Goal: Learn about a topic: Learn about a topic

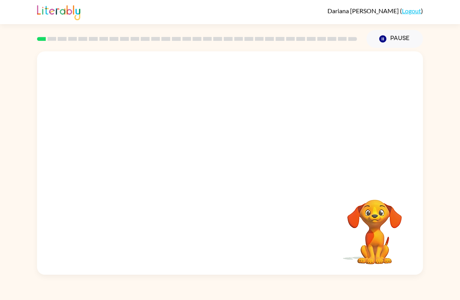
click at [138, 144] on video "Your browser must support playing .mp4 files to use Literably. Please try using…" at bounding box center [230, 117] width 386 height 132
click at [137, 157] on video "Your browser must support playing .mp4 files to use Literably. Please try using…" at bounding box center [230, 117] width 386 height 132
click at [228, 168] on div at bounding box center [230, 167] width 50 height 28
click at [242, 168] on button "button" at bounding box center [230, 167] width 50 height 28
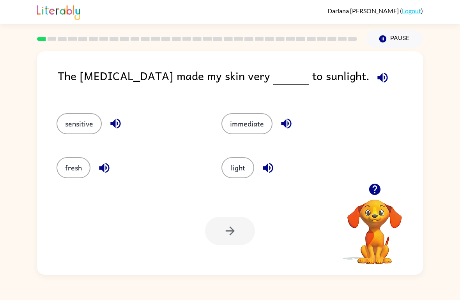
click at [79, 104] on div "sensitive" at bounding box center [124, 121] width 165 height 44
click at [94, 132] on button "sensitive" at bounding box center [79, 123] width 45 height 21
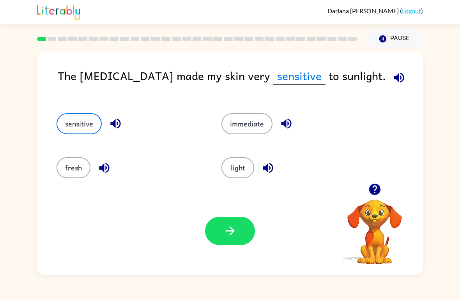
click at [239, 237] on button "button" at bounding box center [230, 231] width 50 height 28
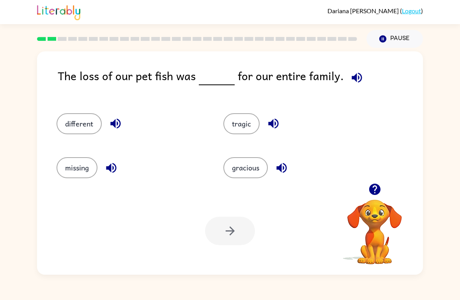
click at [79, 125] on button "different" at bounding box center [79, 123] width 45 height 21
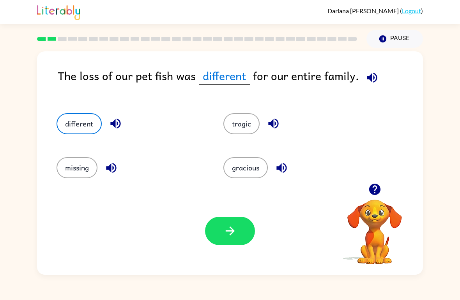
click at [245, 236] on button "button" at bounding box center [230, 231] width 50 height 28
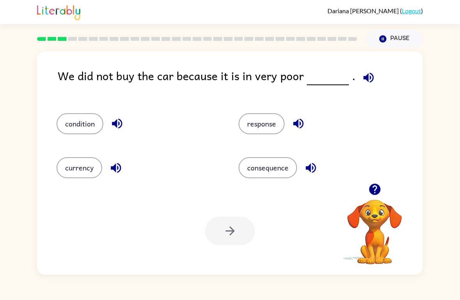
click at [72, 125] on button "condition" at bounding box center [80, 123] width 47 height 21
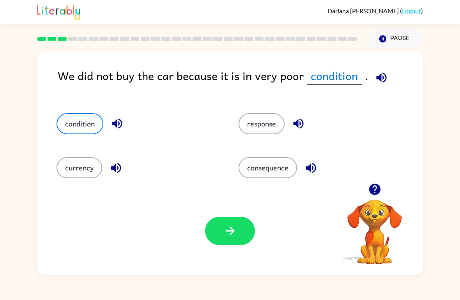
click at [222, 246] on button "button" at bounding box center [230, 231] width 50 height 28
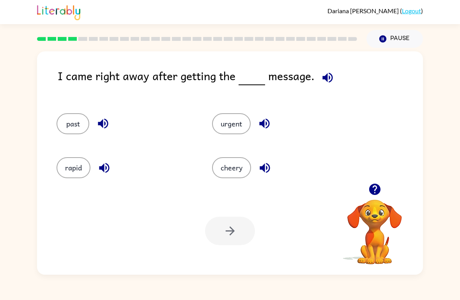
click at [330, 79] on icon "button" at bounding box center [327, 77] width 10 height 10
click at [225, 122] on button "urgent" at bounding box center [231, 123] width 39 height 21
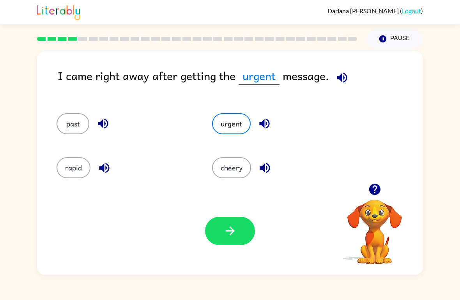
click at [236, 246] on button "button" at bounding box center [230, 231] width 50 height 28
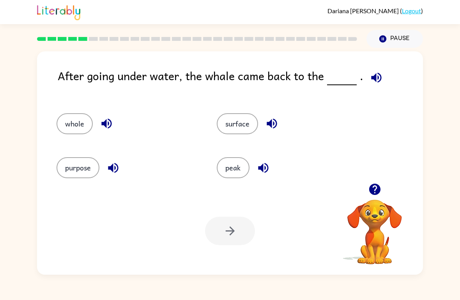
click at [249, 124] on button "surface" at bounding box center [237, 123] width 41 height 21
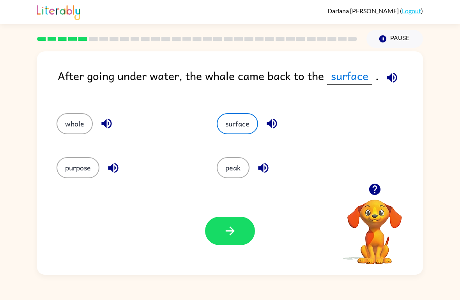
click at [234, 231] on icon "button" at bounding box center [229, 231] width 9 height 9
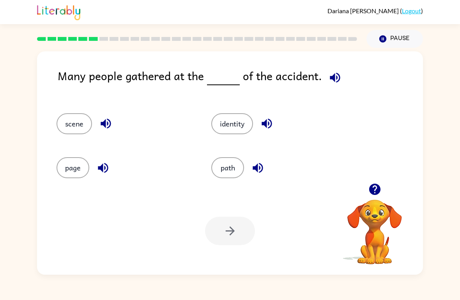
click at [235, 161] on button "path" at bounding box center [227, 167] width 33 height 21
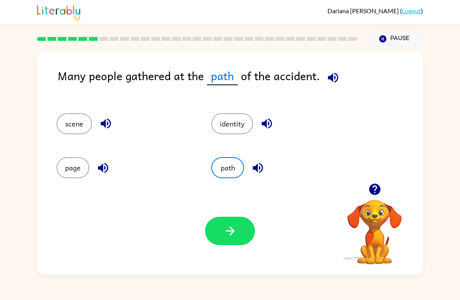
click at [69, 134] on button "scene" at bounding box center [74, 123] width 35 height 21
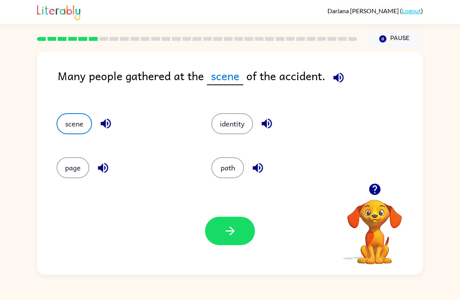
click at [228, 242] on button "button" at bounding box center [230, 231] width 50 height 28
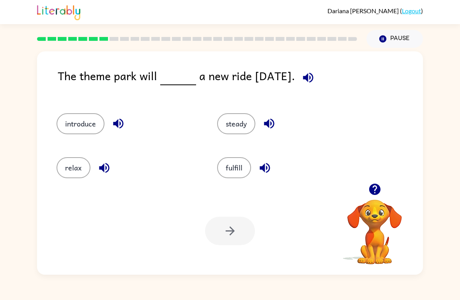
click at [79, 124] on button "introduce" at bounding box center [81, 123] width 48 height 21
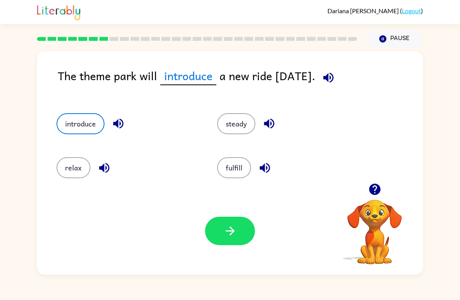
click at [223, 237] on button "button" at bounding box center [230, 231] width 50 height 28
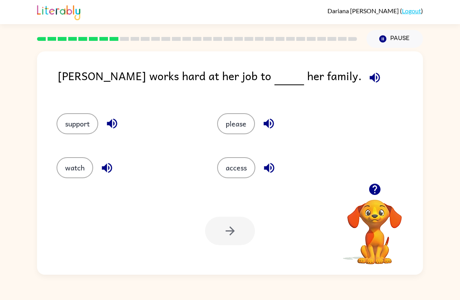
click at [80, 123] on button "support" at bounding box center [78, 123] width 42 height 21
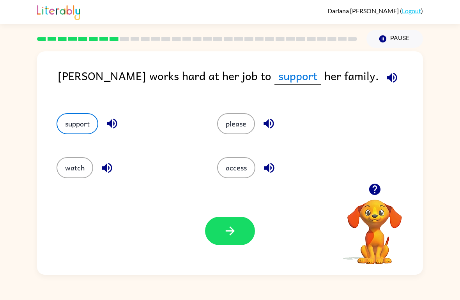
click at [240, 241] on button "button" at bounding box center [230, 231] width 50 height 28
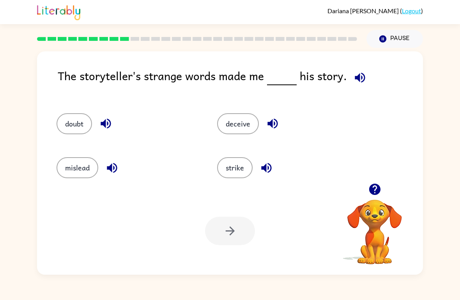
click at [89, 175] on button "mislead" at bounding box center [78, 167] width 42 height 21
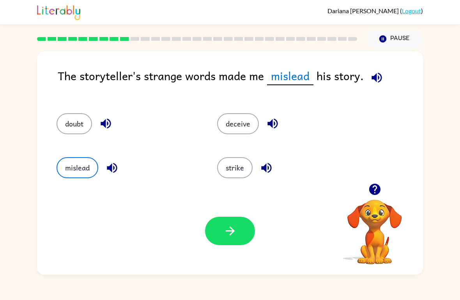
click at [220, 245] on button "button" at bounding box center [230, 231] width 50 height 28
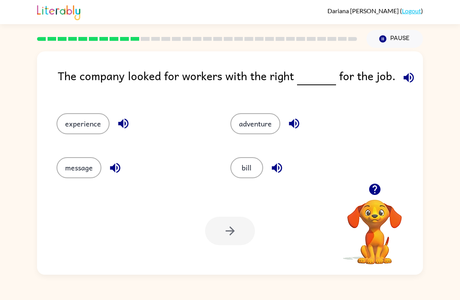
click at [92, 114] on button "experience" at bounding box center [83, 123] width 53 height 21
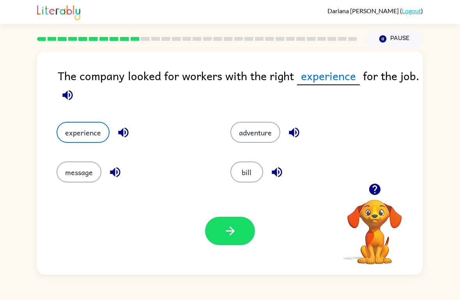
click at [237, 228] on icon "button" at bounding box center [230, 231] width 14 height 14
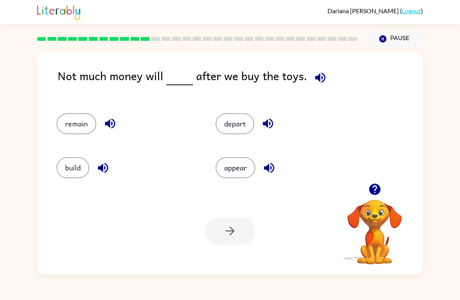
click at [102, 119] on button "button" at bounding box center [110, 124] width 20 height 20
click at [80, 128] on button "remain" at bounding box center [77, 123] width 40 height 21
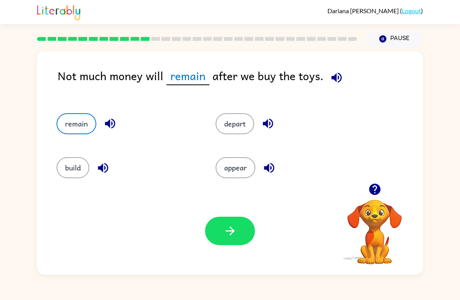
click at [230, 253] on div "Your browser must support playing .mp4 files to use Literably. Please try using…" at bounding box center [230, 231] width 386 height 88
click at [237, 230] on button "button" at bounding box center [230, 231] width 50 height 28
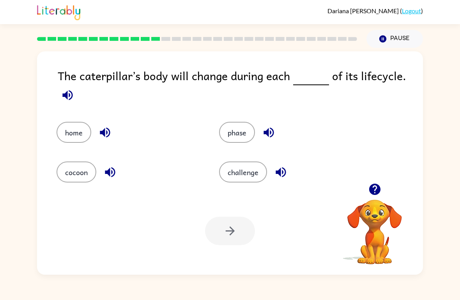
click at [233, 133] on button "phase" at bounding box center [237, 132] width 36 height 21
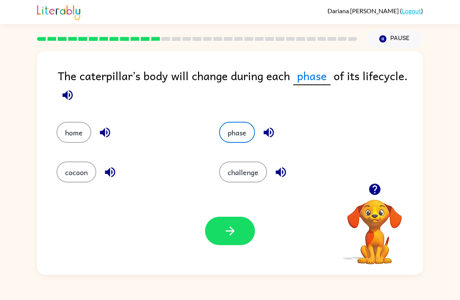
click at [233, 231] on icon "button" at bounding box center [229, 231] width 9 height 9
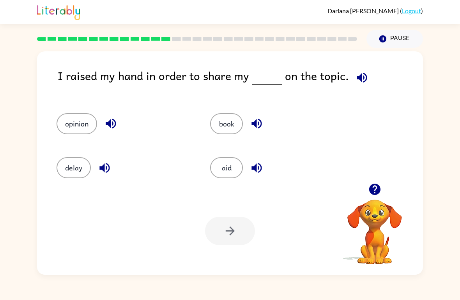
click at [83, 119] on button "opinion" at bounding box center [77, 123] width 41 height 21
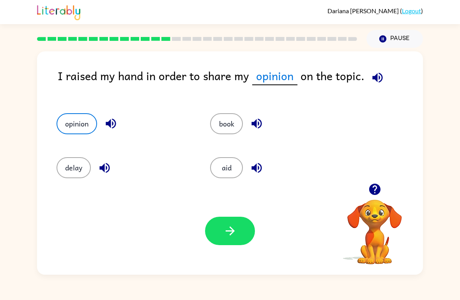
click at [225, 242] on button "button" at bounding box center [230, 231] width 50 height 28
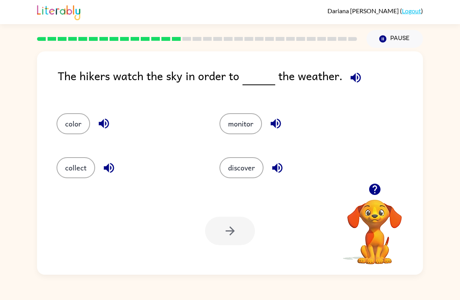
click at [77, 175] on button "collect" at bounding box center [76, 167] width 39 height 21
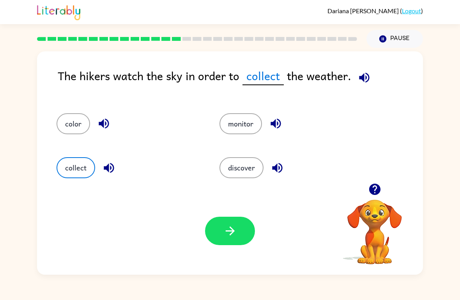
click at [247, 238] on button "button" at bounding box center [230, 231] width 50 height 28
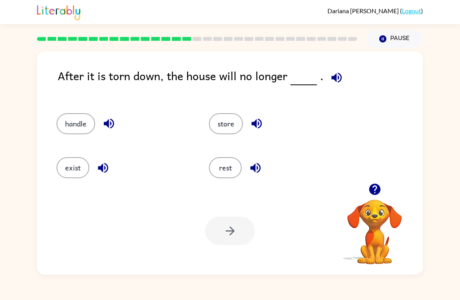
click at [66, 171] on button "exist" at bounding box center [73, 167] width 33 height 21
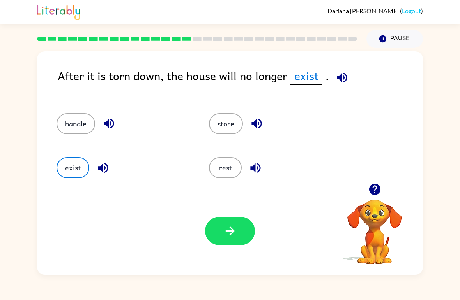
click at [237, 209] on div "Your browser must support playing .mp4 files to use Literably. Please try using…" at bounding box center [230, 231] width 386 height 88
click at [222, 233] on button "button" at bounding box center [230, 231] width 50 height 28
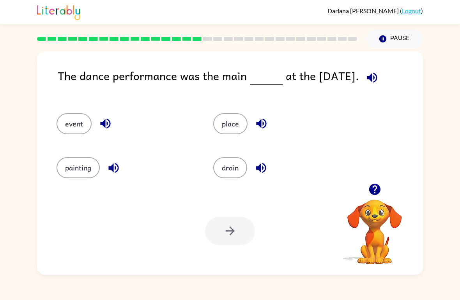
click at [69, 125] on button "event" at bounding box center [74, 123] width 35 height 21
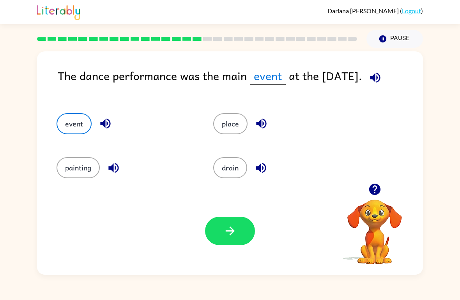
click at [240, 239] on button "button" at bounding box center [230, 231] width 50 height 28
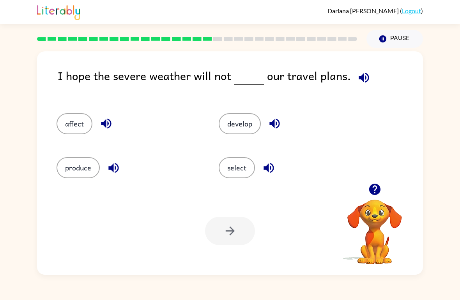
click at [82, 117] on button "affect" at bounding box center [75, 123] width 36 height 21
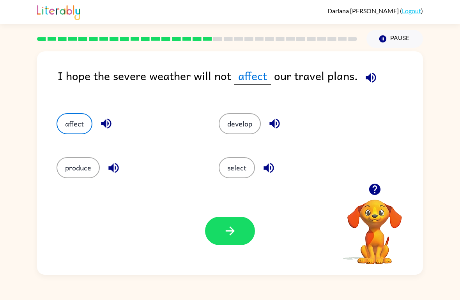
click at [227, 229] on icon "button" at bounding box center [230, 231] width 14 height 14
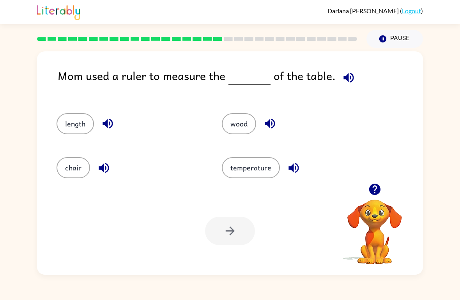
click at [72, 126] on button "length" at bounding box center [75, 123] width 37 height 21
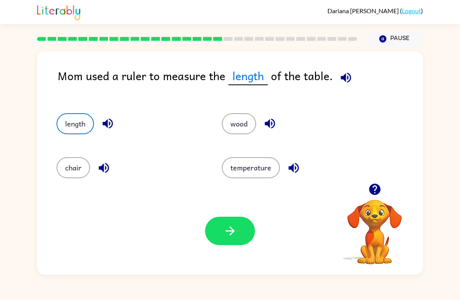
click at [227, 244] on button "button" at bounding box center [230, 231] width 50 height 28
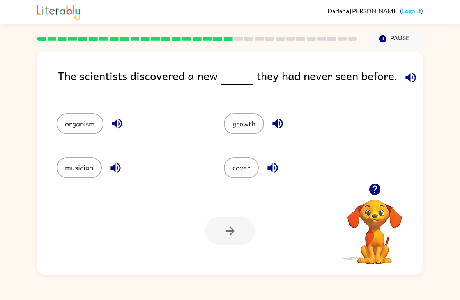
click at [254, 131] on button "growth" at bounding box center [244, 123] width 40 height 21
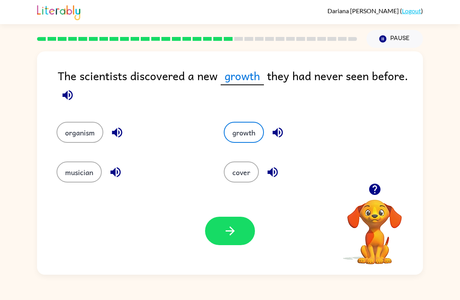
click at [83, 143] on button "organism" at bounding box center [80, 132] width 47 height 21
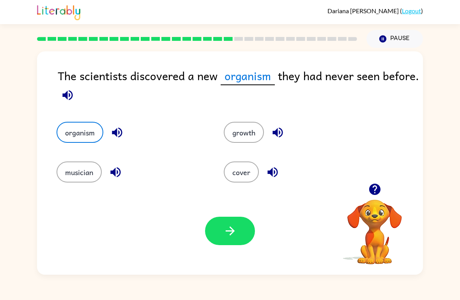
click at [253, 228] on button "button" at bounding box center [230, 231] width 50 height 28
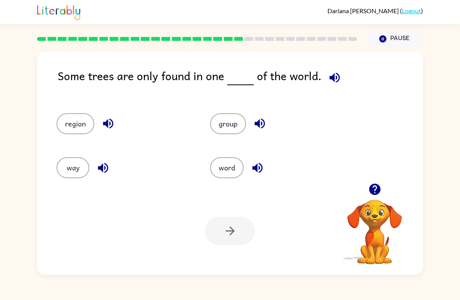
click at [232, 133] on button "group" at bounding box center [228, 123] width 36 height 21
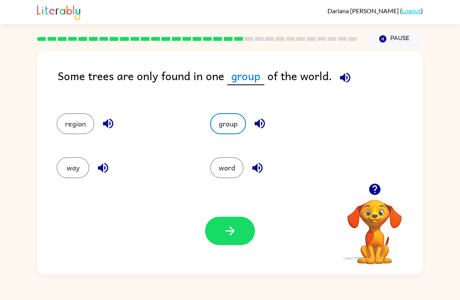
click at [222, 168] on button "word" at bounding box center [227, 167] width 34 height 21
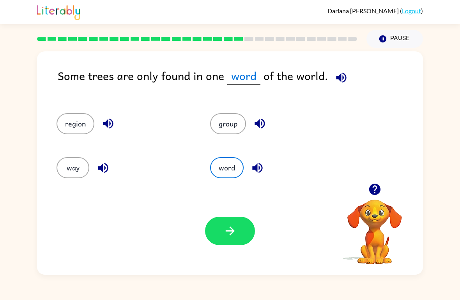
click at [237, 118] on button "group" at bounding box center [228, 123] width 36 height 21
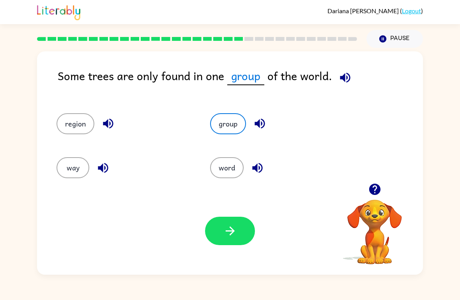
click at [230, 237] on icon "button" at bounding box center [230, 231] width 14 height 14
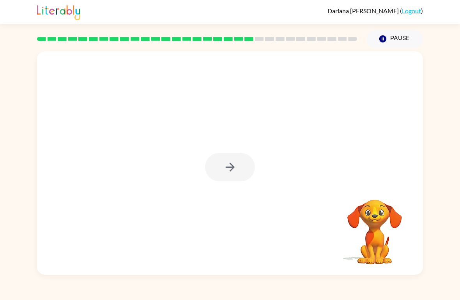
click at [237, 165] on div at bounding box center [230, 167] width 50 height 28
click at [233, 172] on icon "button" at bounding box center [230, 168] width 14 height 14
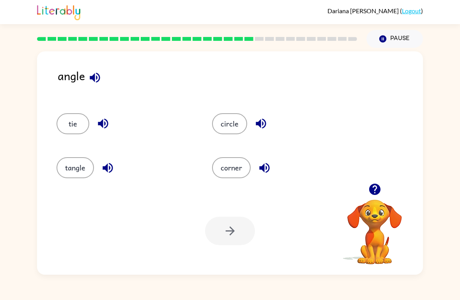
click at [240, 165] on button "corner" at bounding box center [231, 167] width 39 height 21
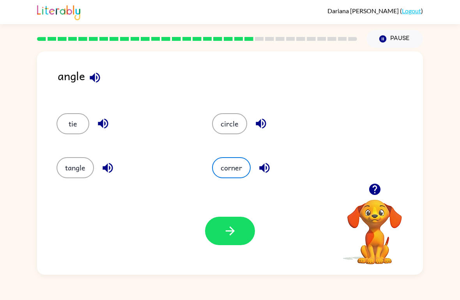
click at [222, 245] on button "button" at bounding box center [230, 231] width 50 height 28
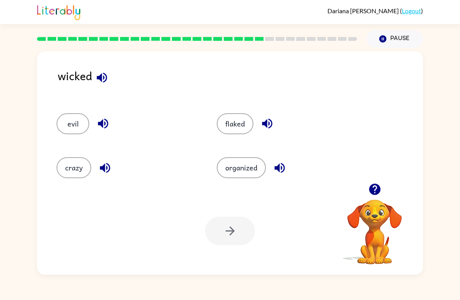
click at [71, 120] on button "evil" at bounding box center [73, 123] width 33 height 21
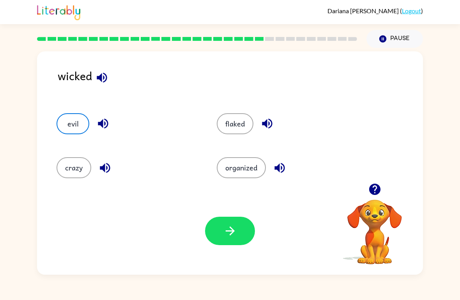
click at [235, 220] on button "button" at bounding box center [230, 231] width 50 height 28
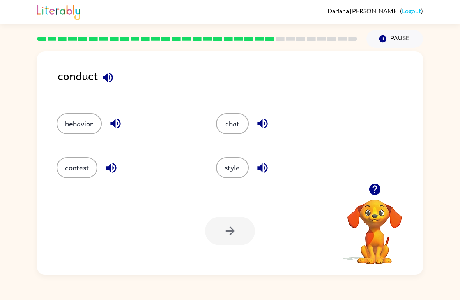
click at [79, 128] on button "behavior" at bounding box center [79, 123] width 45 height 21
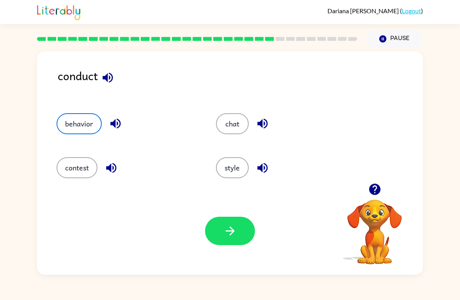
click at [239, 238] on button "button" at bounding box center [230, 231] width 50 height 28
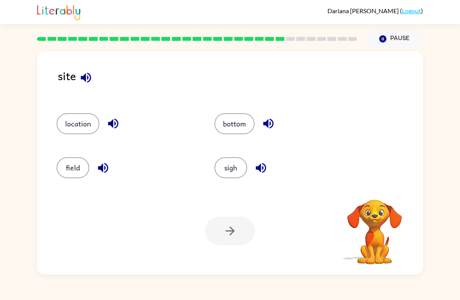
click at [88, 81] on icon "button" at bounding box center [86, 78] width 14 height 14
click at [90, 76] on icon "button" at bounding box center [86, 77] width 10 height 10
click at [71, 120] on button "location" at bounding box center [78, 123] width 43 height 21
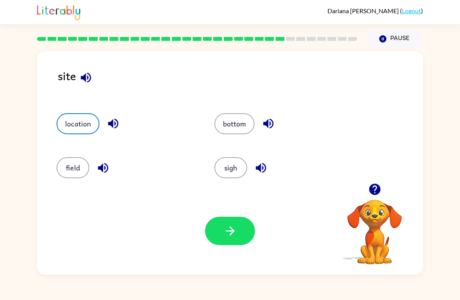
click at [212, 220] on button "button" at bounding box center [230, 231] width 50 height 28
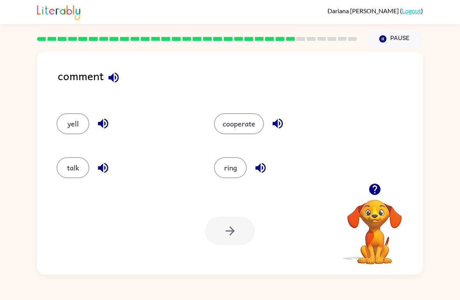
click at [61, 155] on div "talk" at bounding box center [120, 165] width 157 height 44
click at [74, 166] on button "talk" at bounding box center [73, 167] width 33 height 21
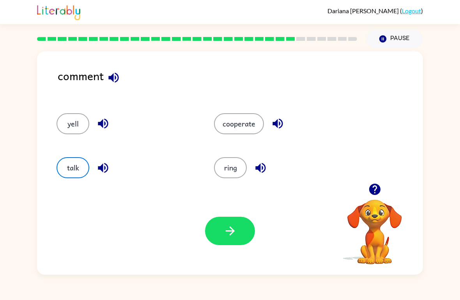
click at [242, 245] on button "button" at bounding box center [230, 231] width 50 height 28
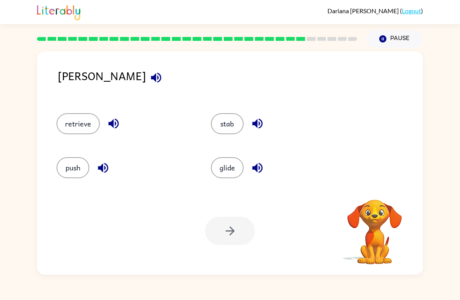
click at [151, 81] on icon "button" at bounding box center [156, 77] width 10 height 10
click at [224, 162] on button "glide" at bounding box center [227, 167] width 33 height 21
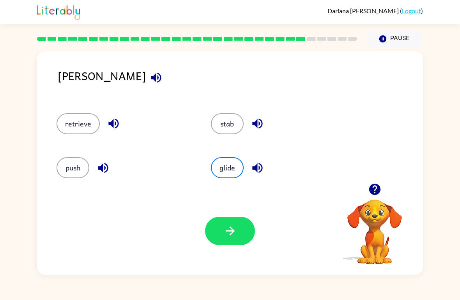
click at [246, 216] on div "Your browser must support playing .mp4 files to use Literably. Please try using…" at bounding box center [230, 231] width 386 height 88
click at [233, 240] on button "button" at bounding box center [230, 231] width 50 height 28
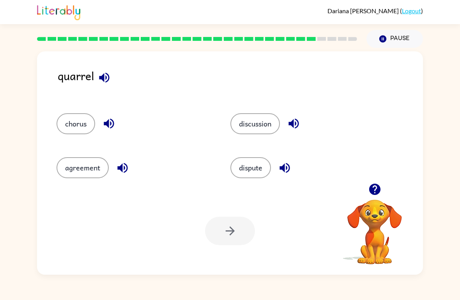
click at [101, 78] on icon "button" at bounding box center [104, 77] width 10 height 10
click at [124, 152] on div "agreement" at bounding box center [129, 165] width 174 height 44
click at [120, 164] on icon "button" at bounding box center [123, 168] width 14 height 14
click at [300, 127] on icon "button" at bounding box center [294, 124] width 14 height 14
click at [292, 172] on icon "button" at bounding box center [285, 168] width 14 height 14
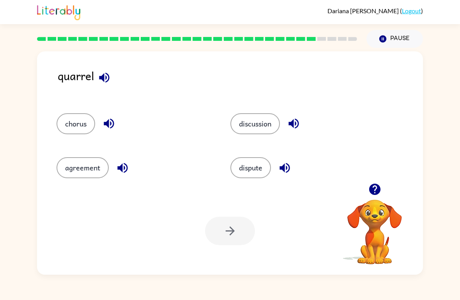
click at [115, 125] on icon "button" at bounding box center [109, 124] width 14 height 14
click at [78, 124] on button "chorus" at bounding box center [76, 123] width 39 height 21
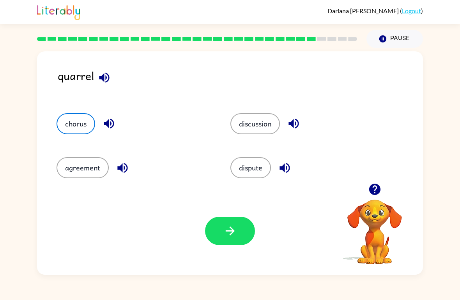
click at [249, 226] on button "button" at bounding box center [230, 231] width 50 height 28
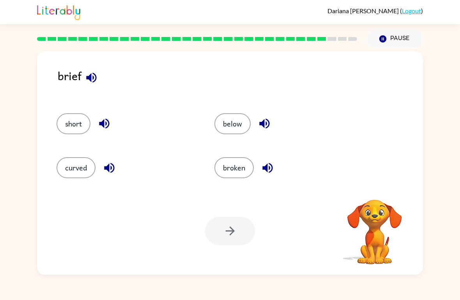
click at [94, 81] on icon "button" at bounding box center [92, 78] width 14 height 14
click at [100, 76] on button "button" at bounding box center [91, 78] width 20 height 20
click at [231, 168] on button "broken" at bounding box center [233, 167] width 39 height 21
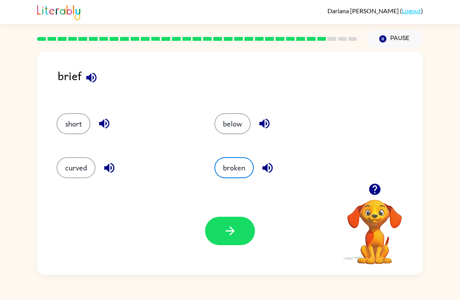
click at [231, 233] on icon "button" at bounding box center [229, 231] width 9 height 9
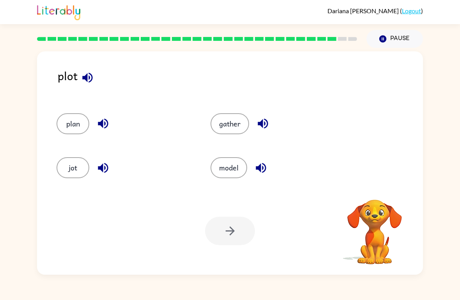
click at [92, 78] on icon "button" at bounding box center [87, 77] width 10 height 10
click at [256, 124] on icon "button" at bounding box center [263, 124] width 14 height 14
click at [268, 127] on icon "button" at bounding box center [263, 124] width 14 height 14
click at [234, 122] on button "gather" at bounding box center [229, 123] width 39 height 21
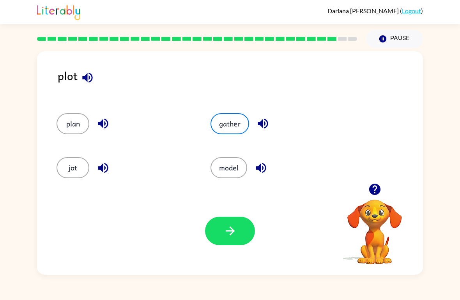
click at [235, 215] on div "Your browser must support playing .mp4 files to use Literably. Please try using…" at bounding box center [230, 231] width 386 height 88
click at [249, 226] on button "button" at bounding box center [230, 231] width 50 height 28
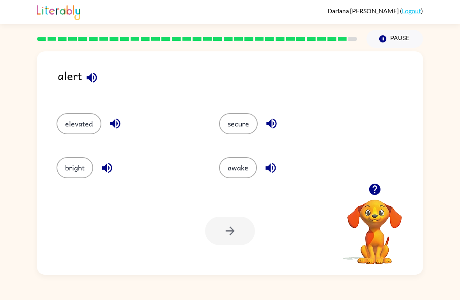
click at [236, 124] on button "secure" at bounding box center [238, 123] width 39 height 21
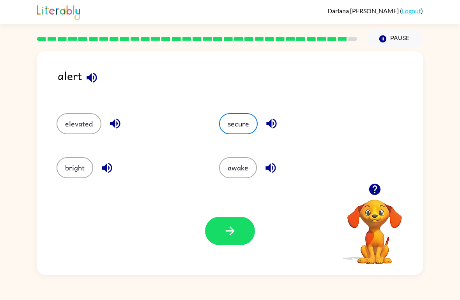
click at [238, 228] on button "button" at bounding box center [230, 231] width 50 height 28
